Goal: Transaction & Acquisition: Purchase product/service

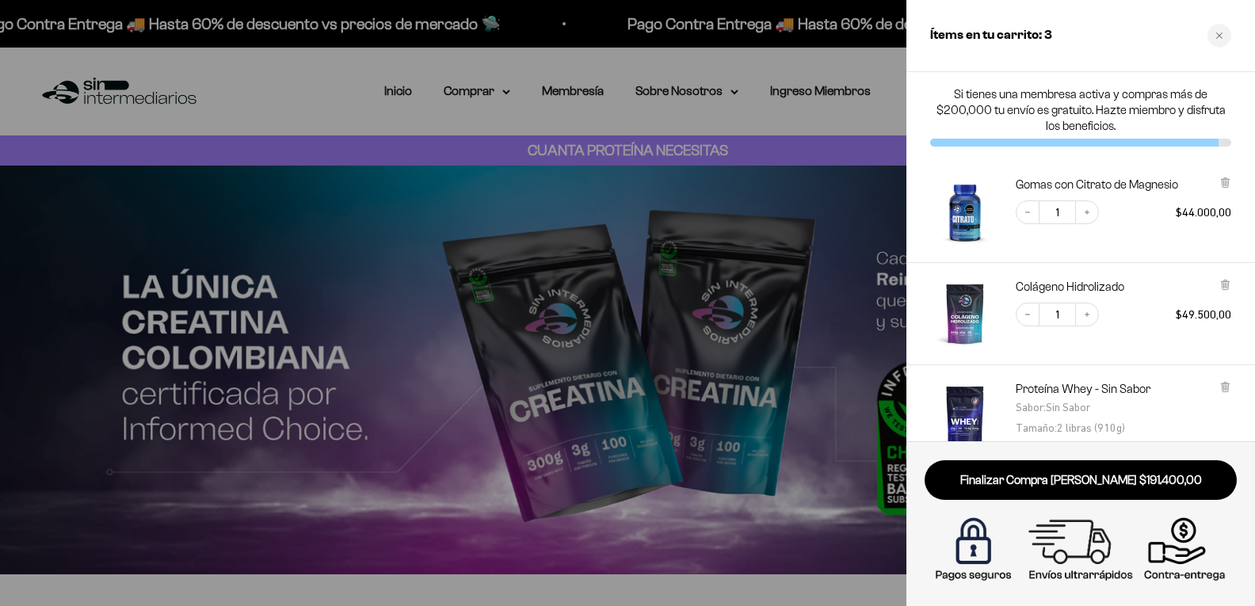
click at [387, 91] on div at bounding box center [627, 303] width 1255 height 606
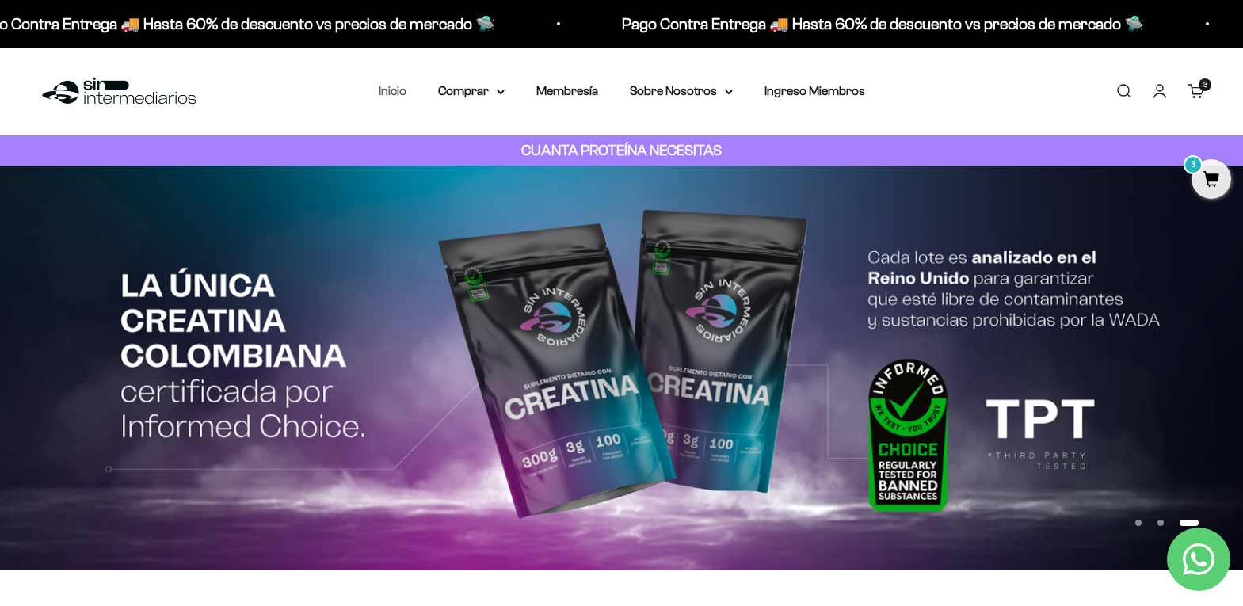
click at [395, 92] on link "Inicio" at bounding box center [393, 90] width 28 height 13
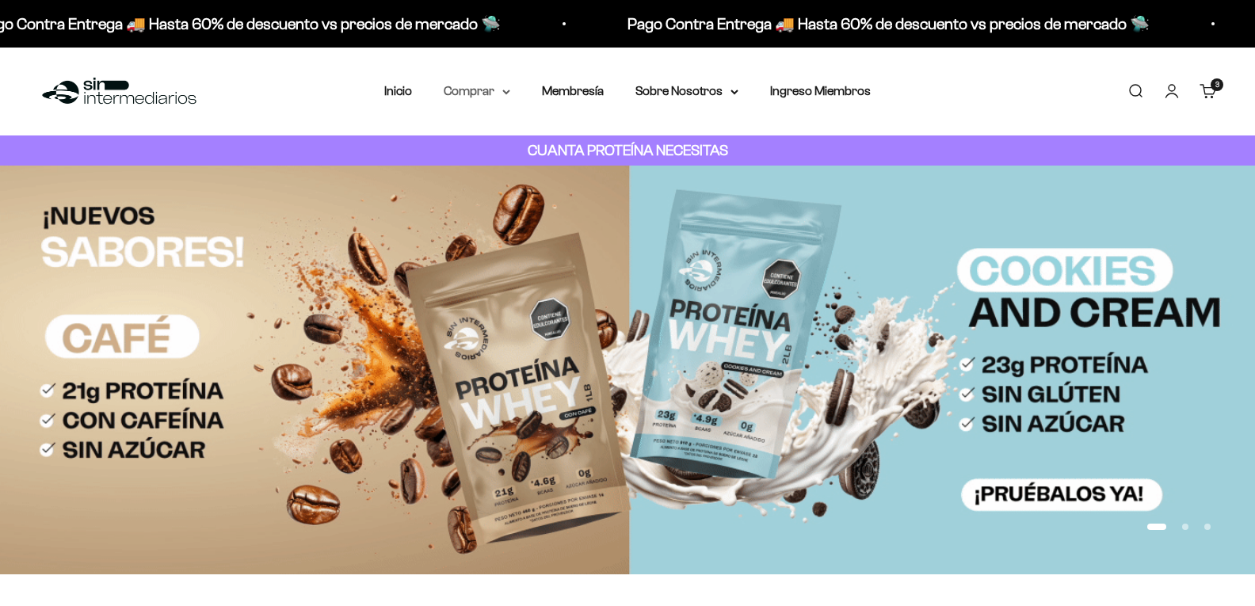
click at [502, 91] on icon at bounding box center [506, 93] width 8 height 6
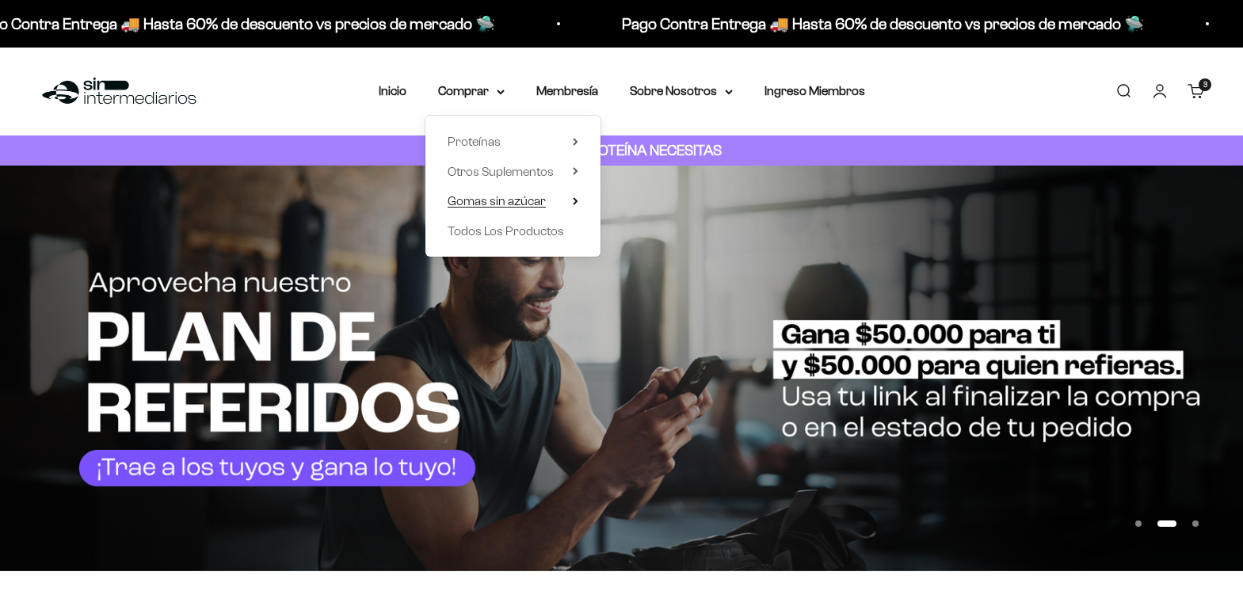
click at [566, 201] on summary "Gomas sin azúcar" at bounding box center [513, 201] width 131 height 21
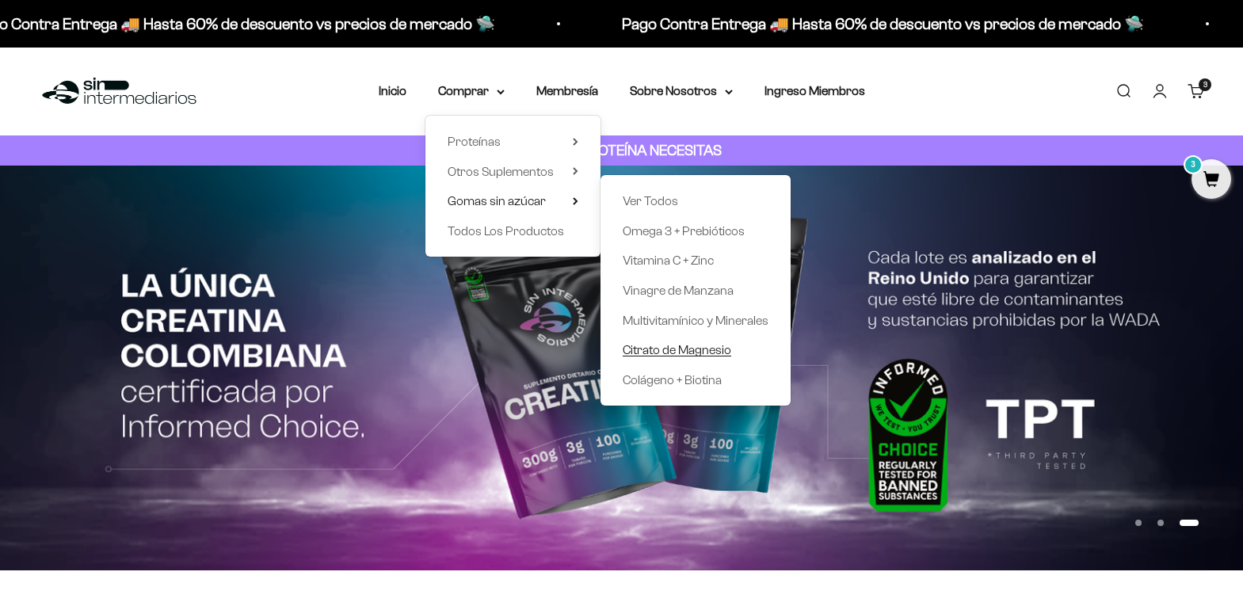
click at [670, 350] on span "Citrato de Magnesio" at bounding box center [677, 349] width 109 height 13
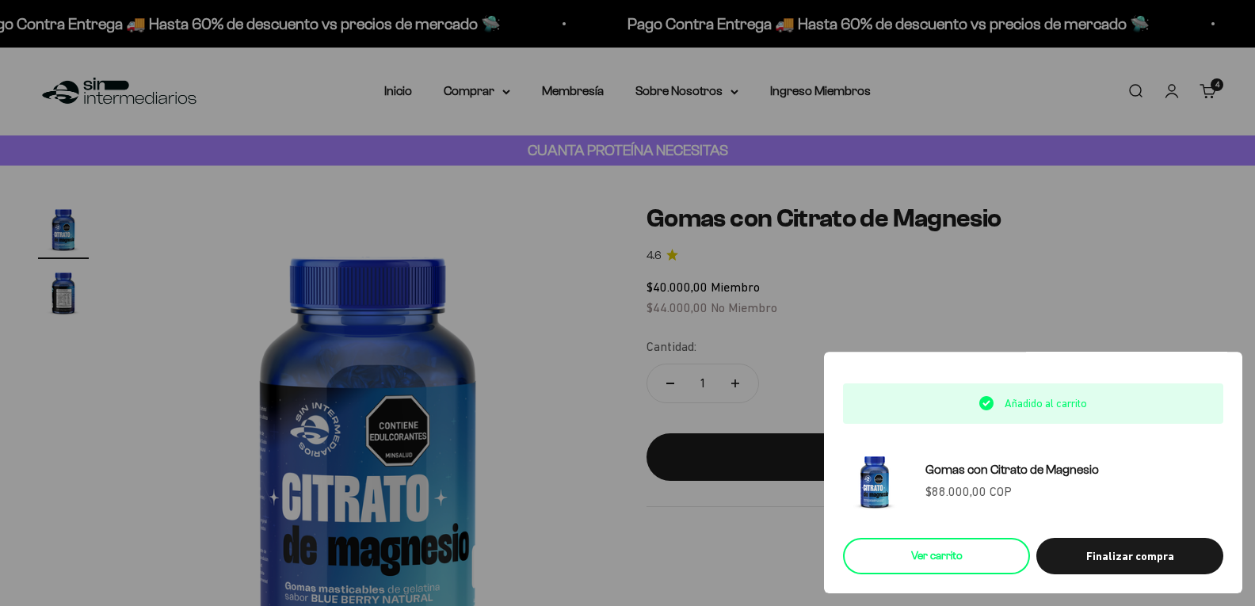
click at [940, 560] on link "Ver carrito" at bounding box center [936, 556] width 187 height 36
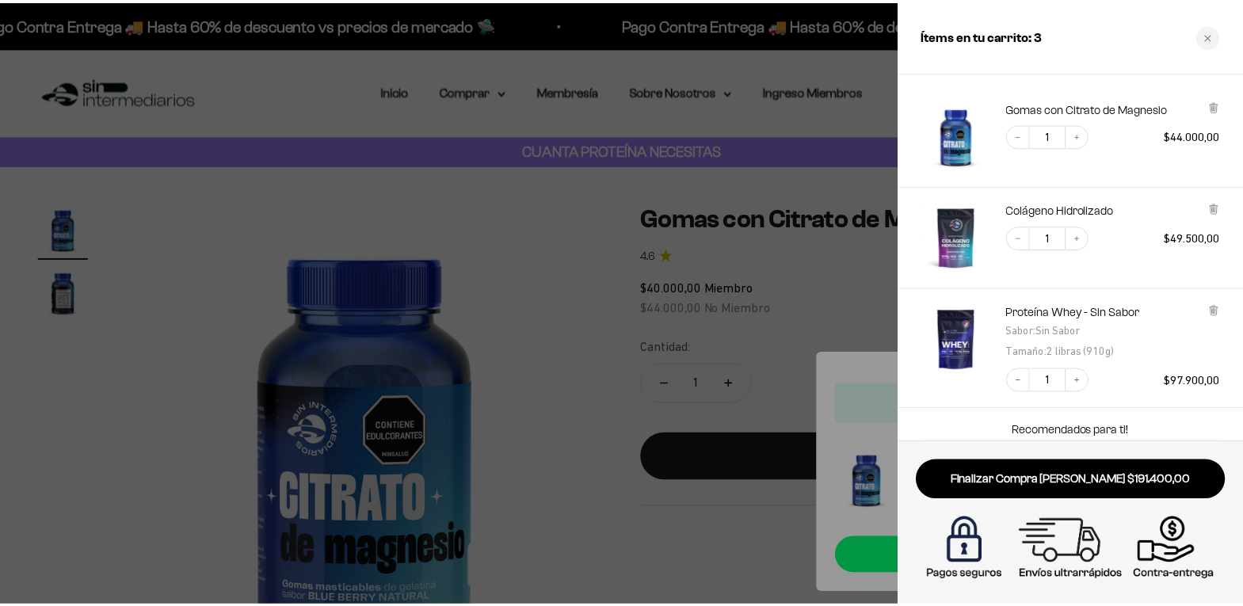
scroll to position [79, 0]
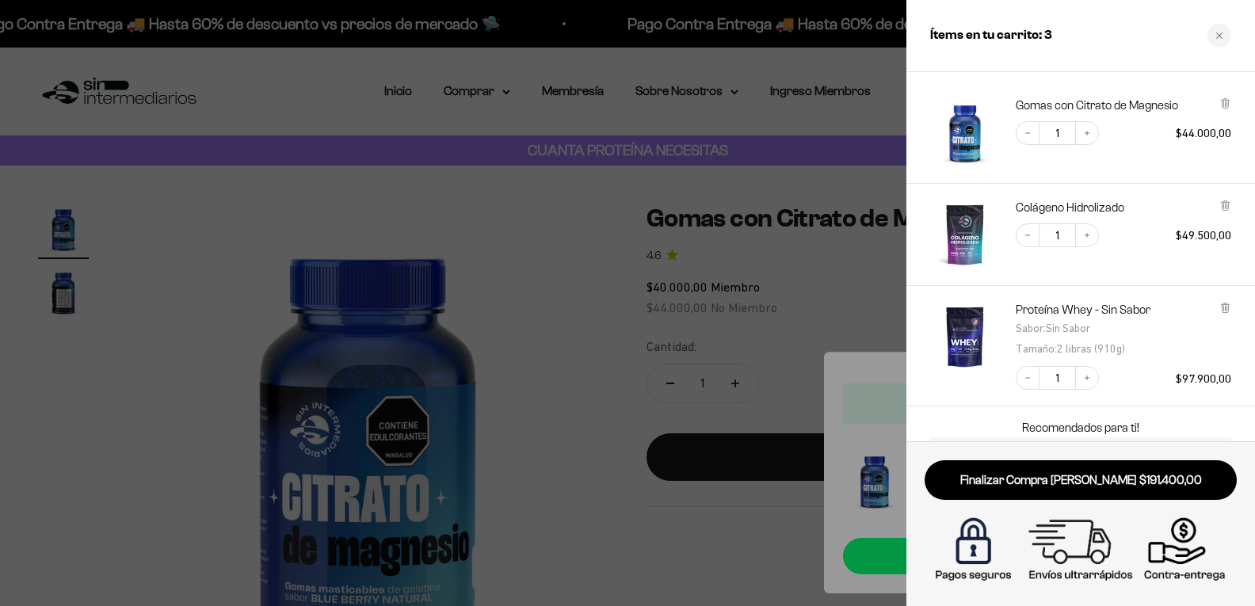
click at [177, 191] on div at bounding box center [627, 303] width 1255 height 606
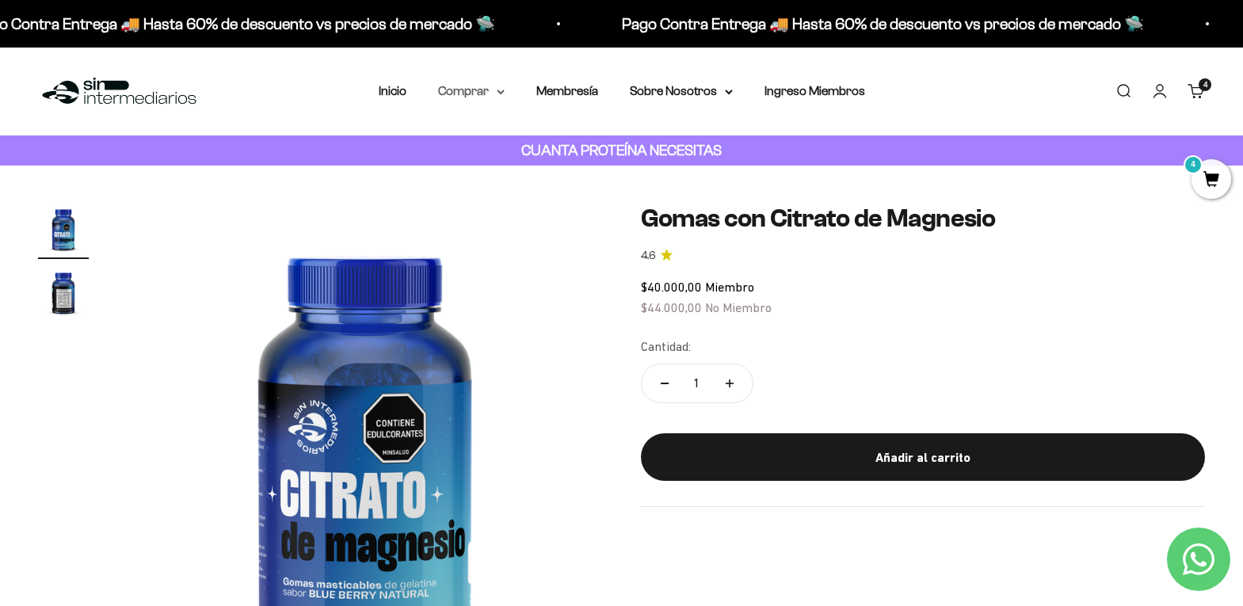
click at [497, 95] on summary "Comprar" at bounding box center [471, 91] width 67 height 21
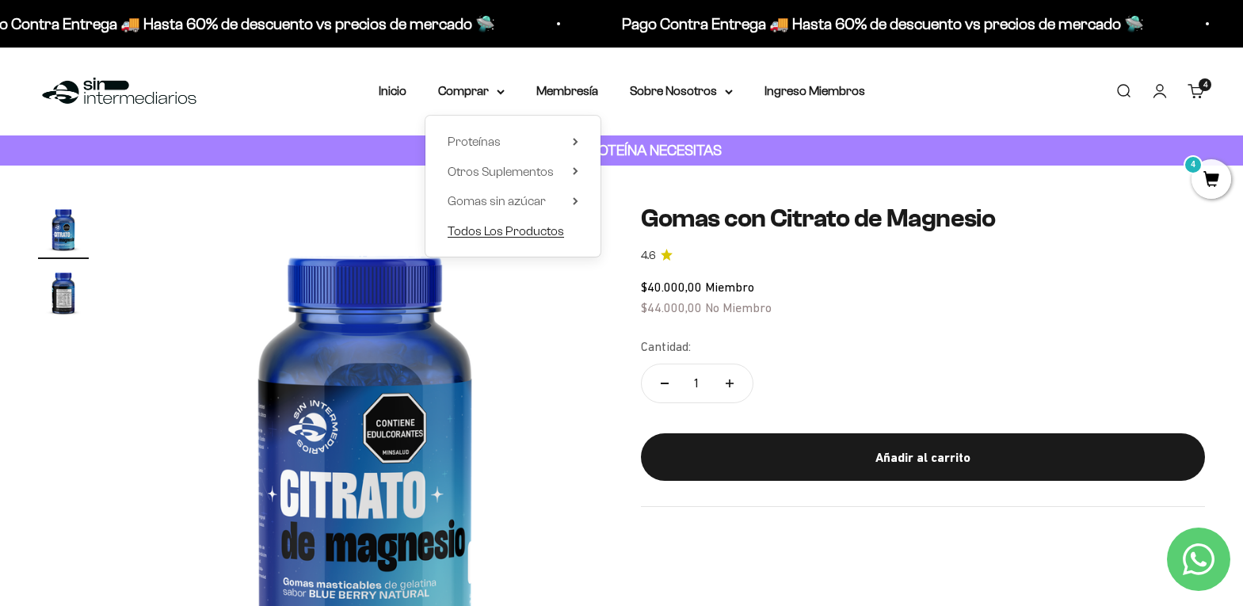
click at [519, 227] on span "Todos Los Productos" at bounding box center [506, 230] width 116 height 13
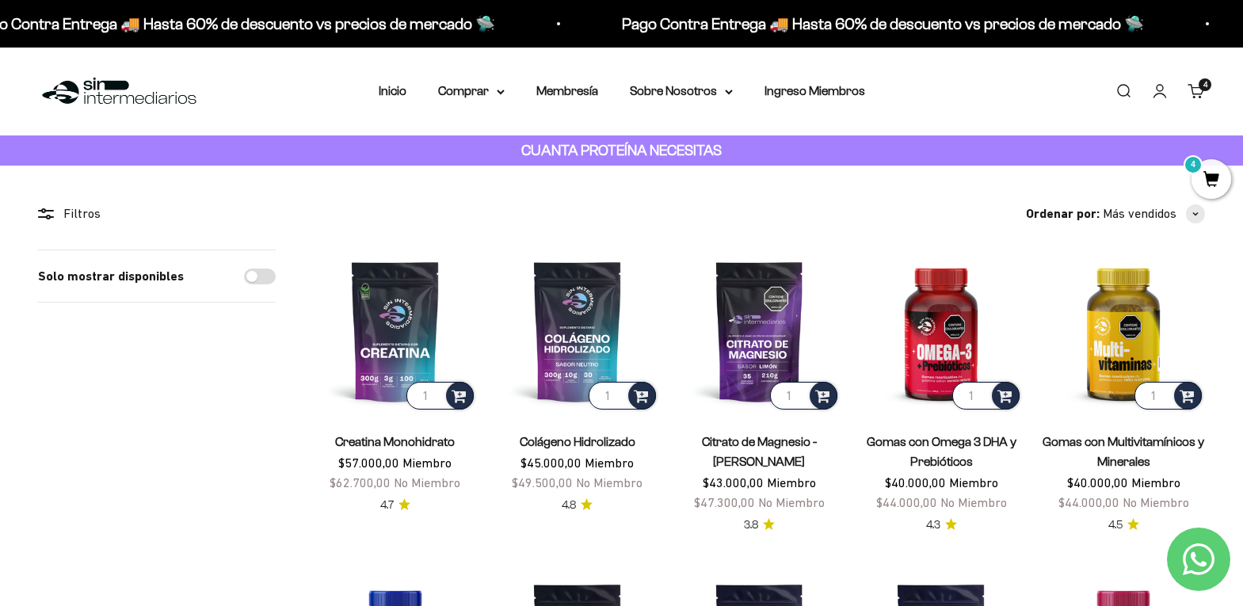
click at [1131, 93] on link "Buscar" at bounding box center [1123, 90] width 17 height 17
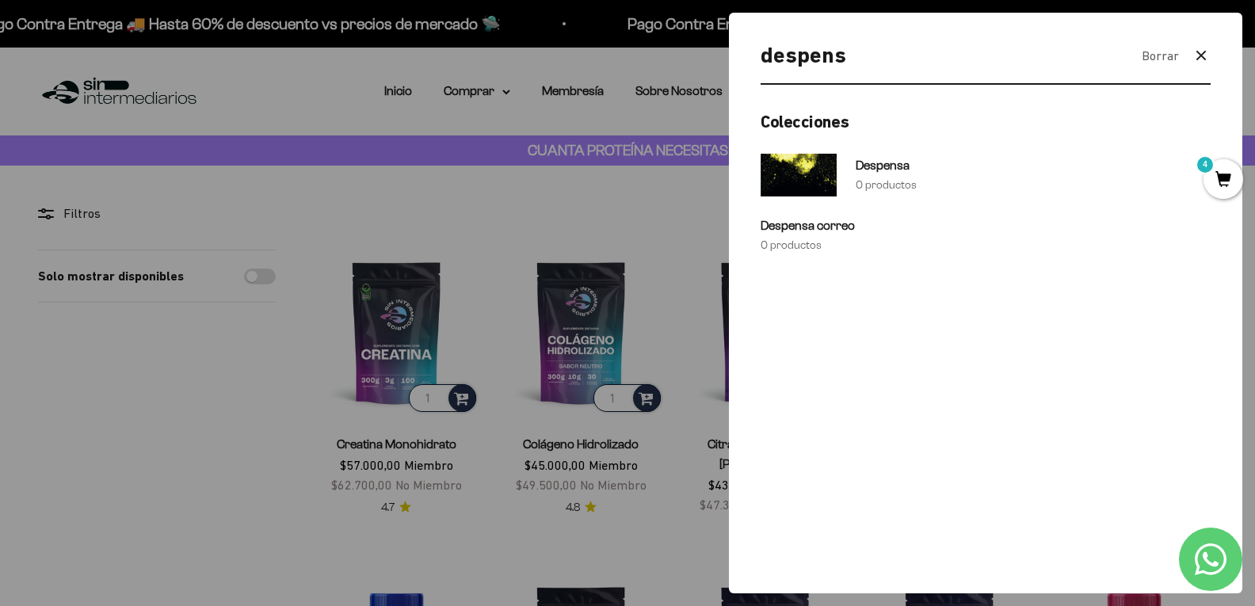
type input "despens"
click at [1202, 56] on icon "button" at bounding box center [1200, 55] width 9 height 9
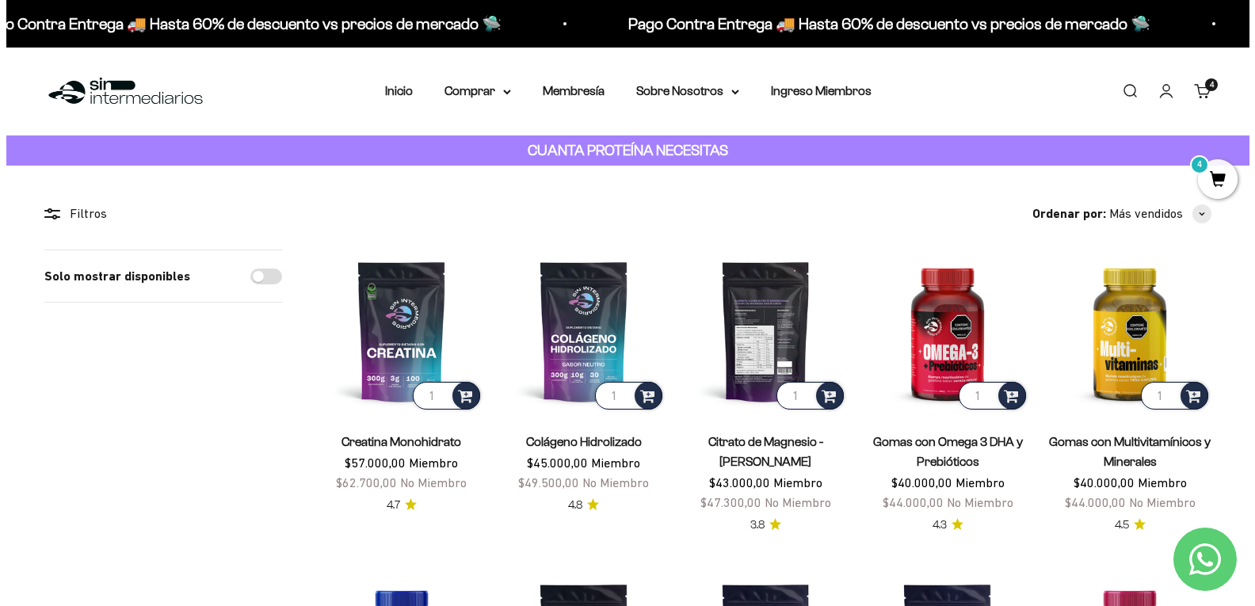
scroll to position [79, 0]
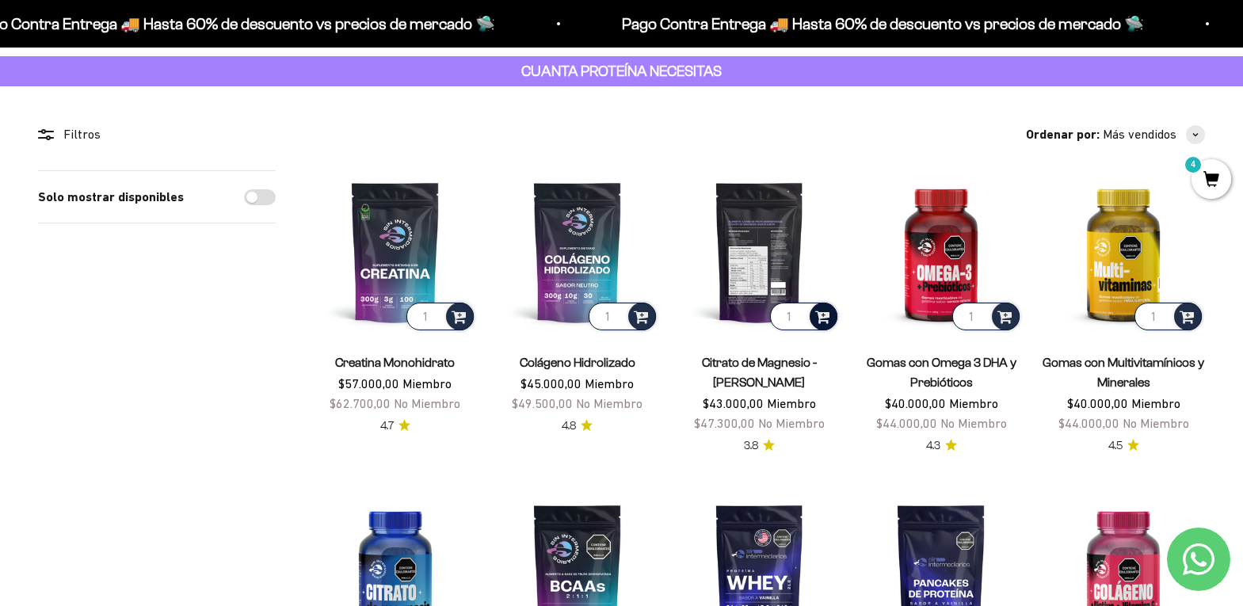
click at [825, 319] on span at bounding box center [822, 316] width 15 height 18
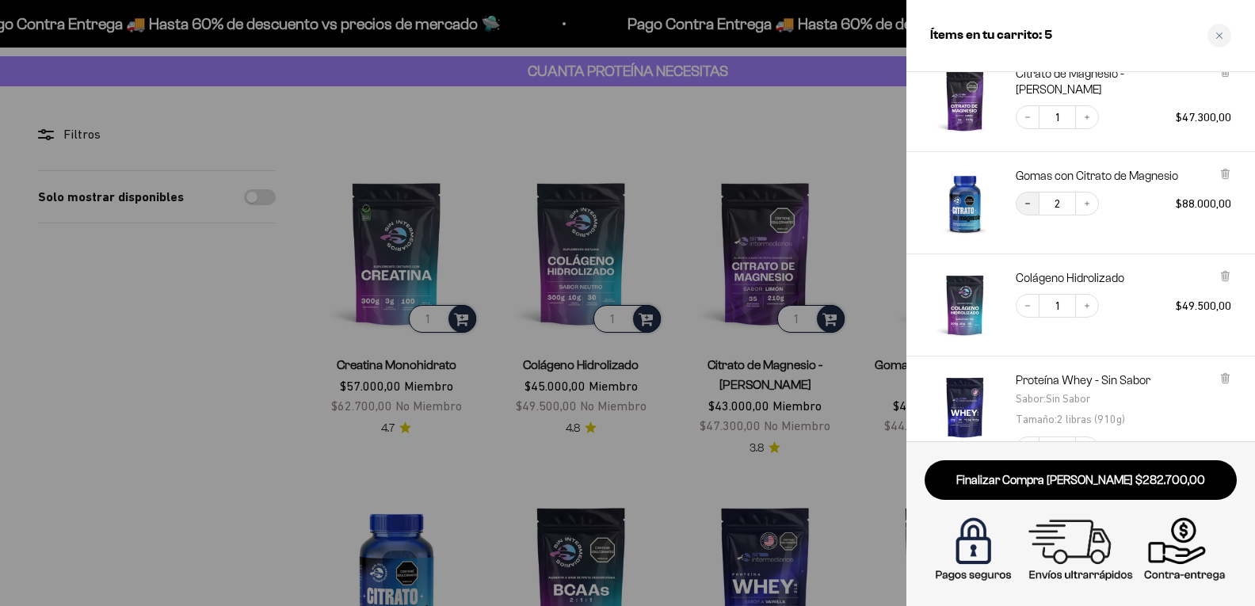
click at [1029, 200] on icon "Decrease quantity" at bounding box center [1028, 204] width 10 height 10
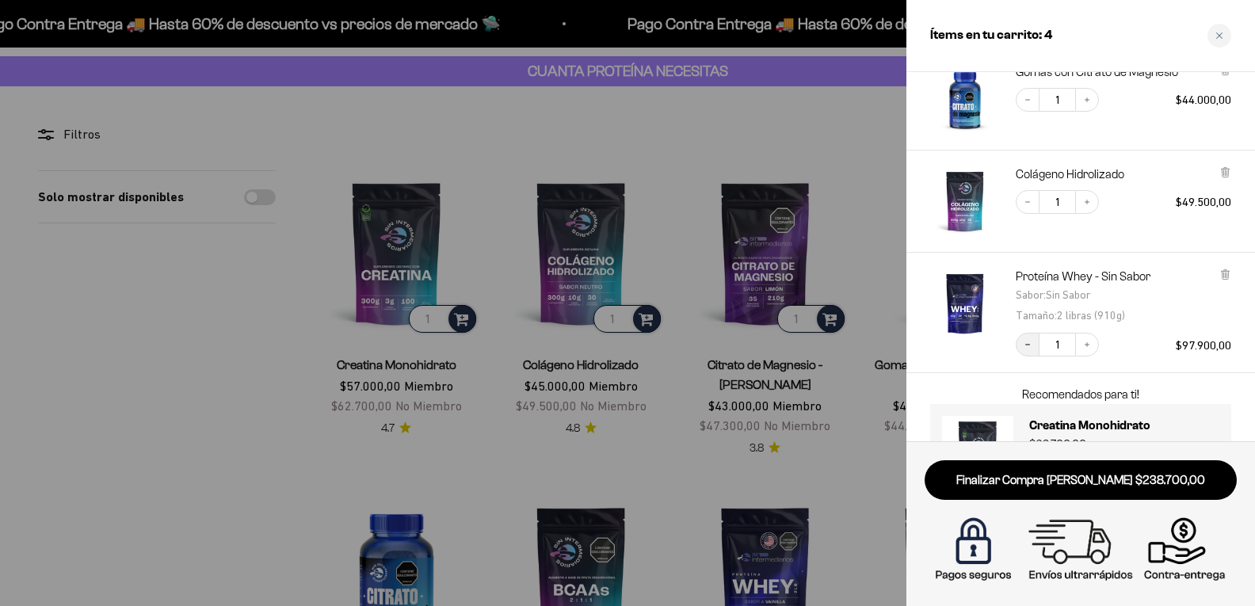
scroll to position [173, 0]
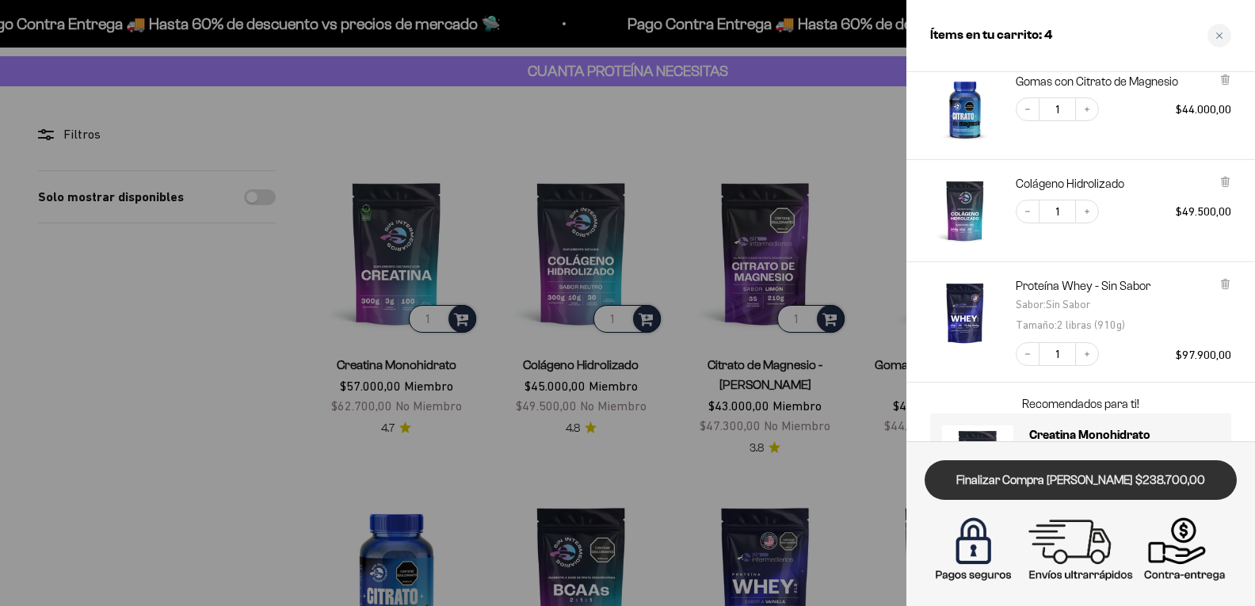
click at [1013, 488] on link "Finalizar Compra Segura $238.700,00" at bounding box center [1081, 480] width 312 height 40
